Goal: Find contact information: Find contact information

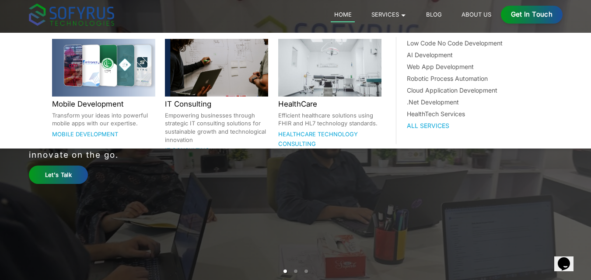
click at [388, 17] on link "Services 🞃" at bounding box center [389, 14] width 42 height 10
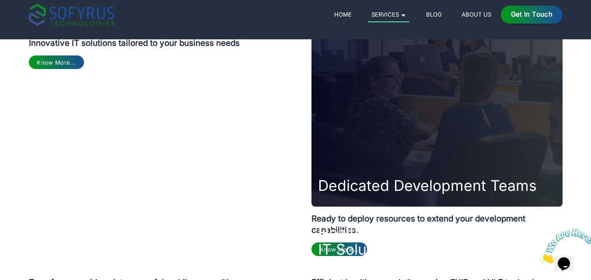
scroll to position [437, 0]
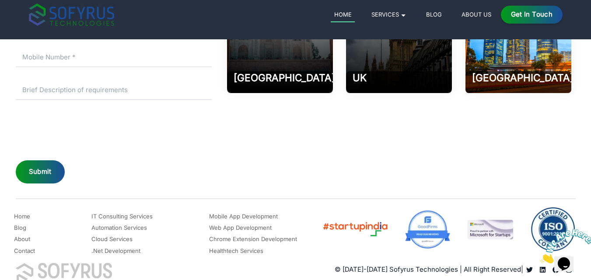
scroll to position [4091, 0]
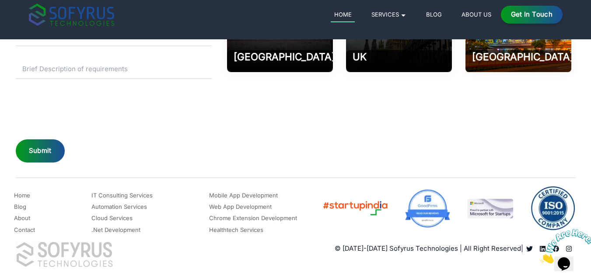
click at [472, 15] on link "About Us" at bounding box center [476, 14] width 36 height 10
click at [18, 229] on link "Contact" at bounding box center [24, 230] width 21 height 10
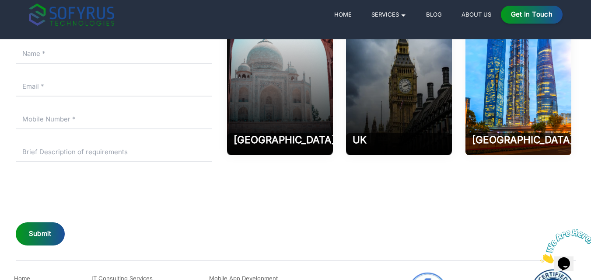
scroll to position [266, 0]
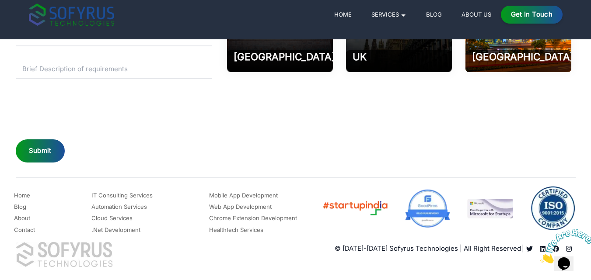
click at [20, 228] on link "Contact" at bounding box center [24, 230] width 21 height 10
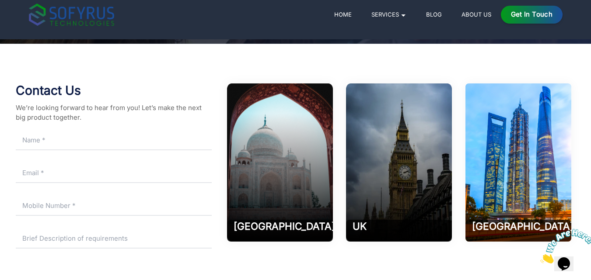
scroll to position [131, 0]
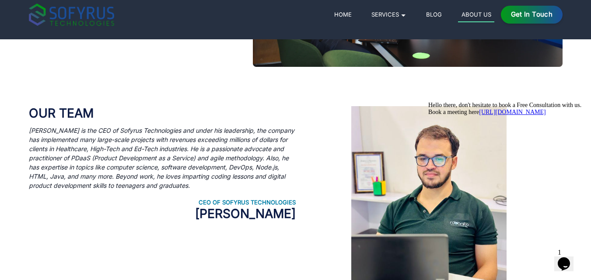
scroll to position [450, 0]
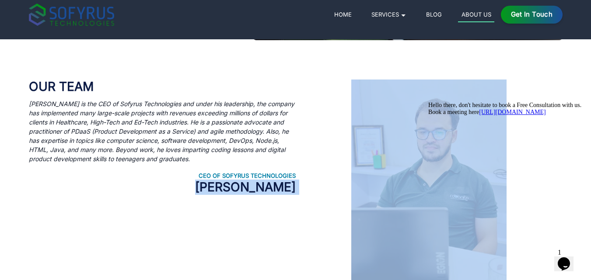
drag, startPoint x: 300, startPoint y: 185, endPoint x: 188, endPoint y: 184, distance: 111.9
click at [188, 184] on div "Our Team [PERSON_NAME] is the CEO of Sofyrus Technologies and under his leaders…" at bounding box center [295, 183] width 533 height 286
